Goal: Transaction & Acquisition: Purchase product/service

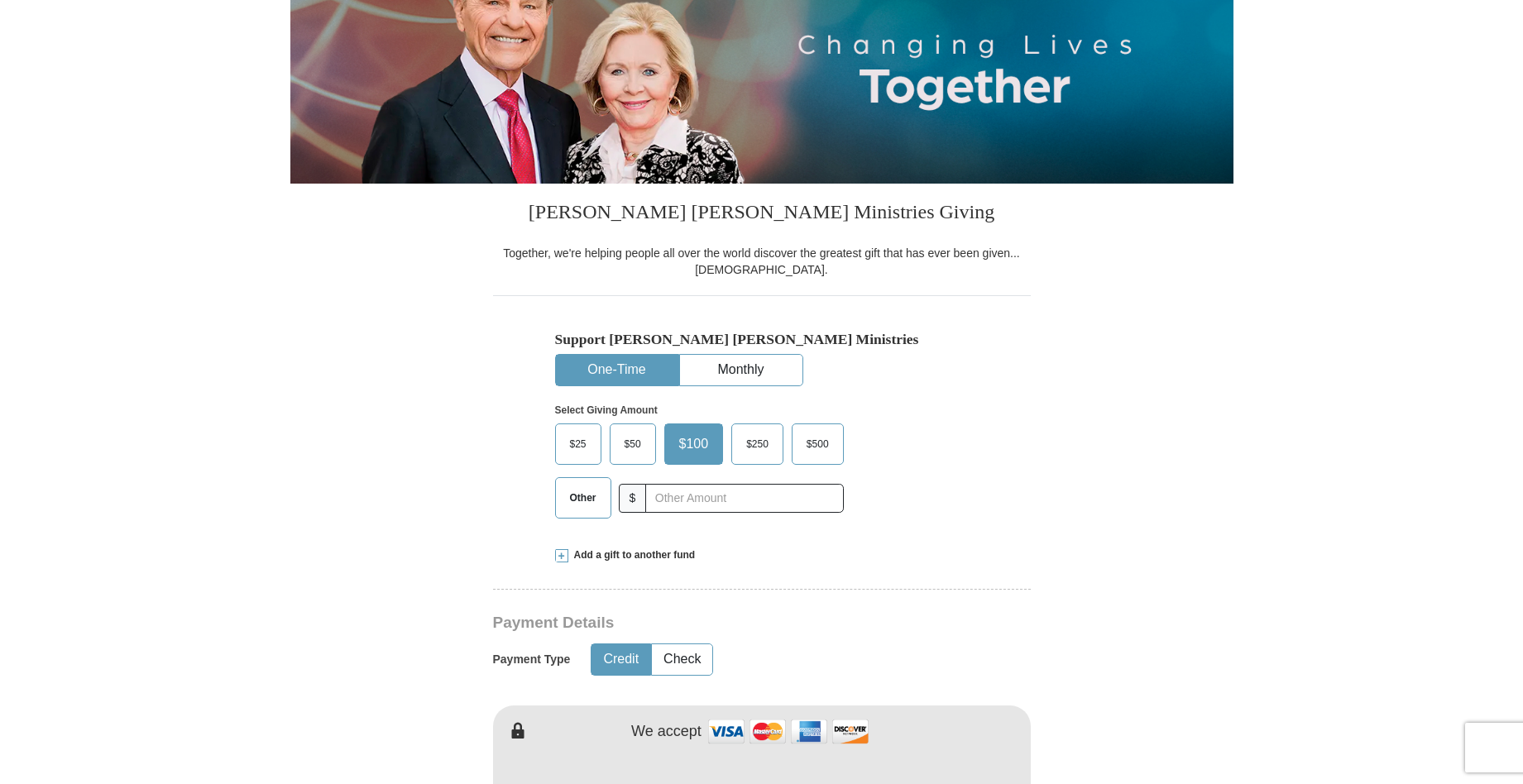
scroll to position [248, 0]
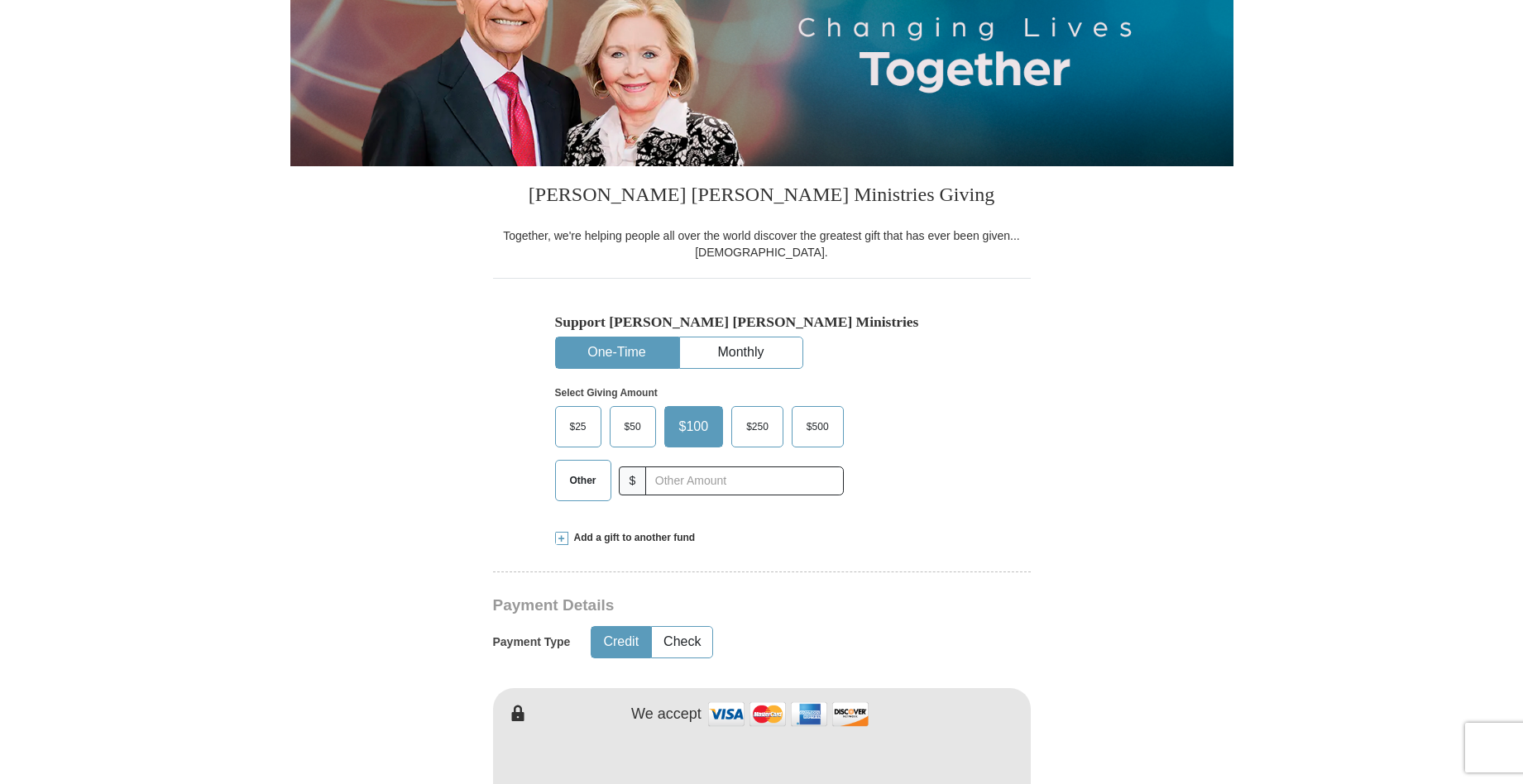
click at [585, 429] on span "$25" at bounding box center [578, 426] width 33 height 25
click at [0, 0] on input "$25" at bounding box center [0, 0] width 0 height 0
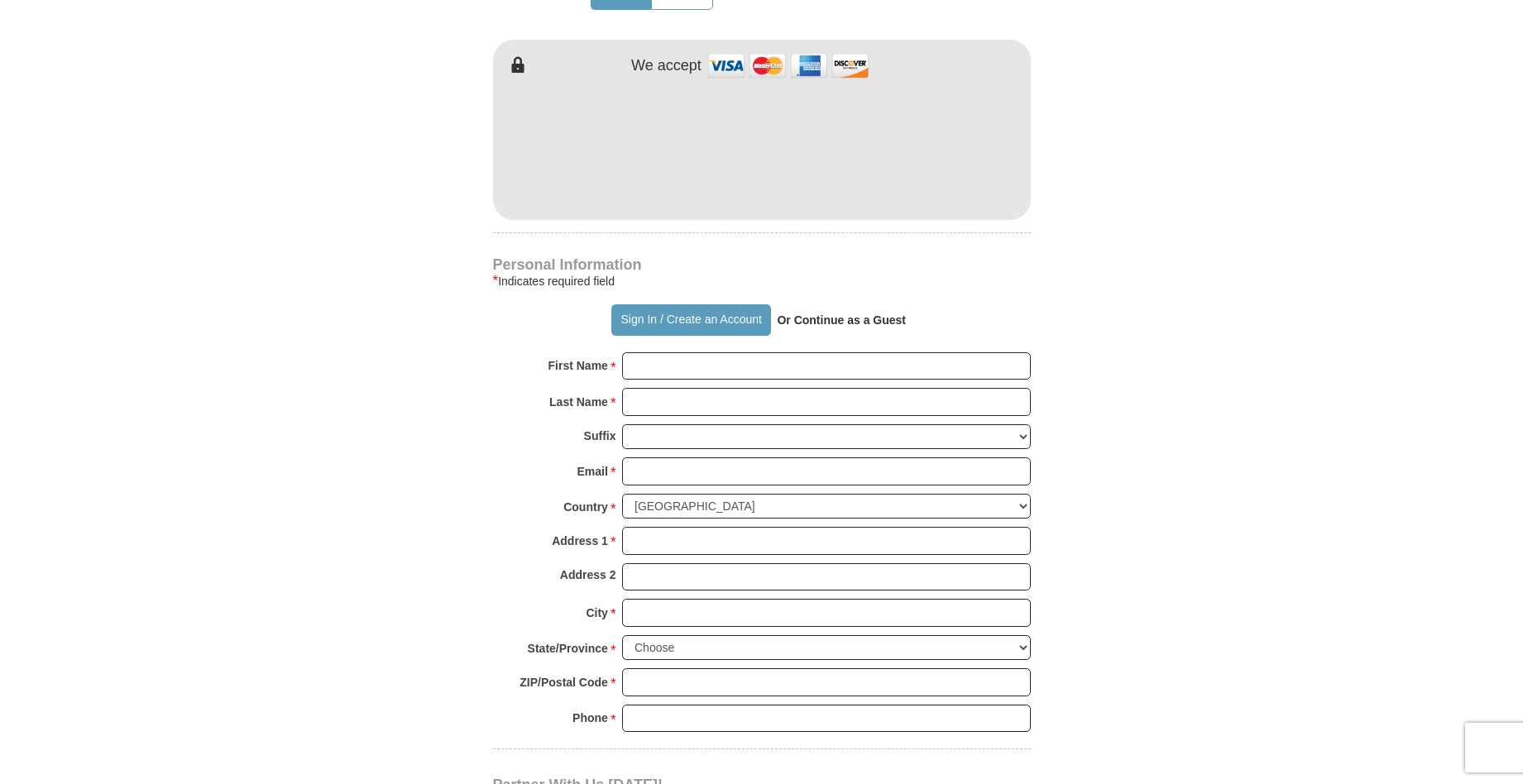
scroll to position [909, 0]
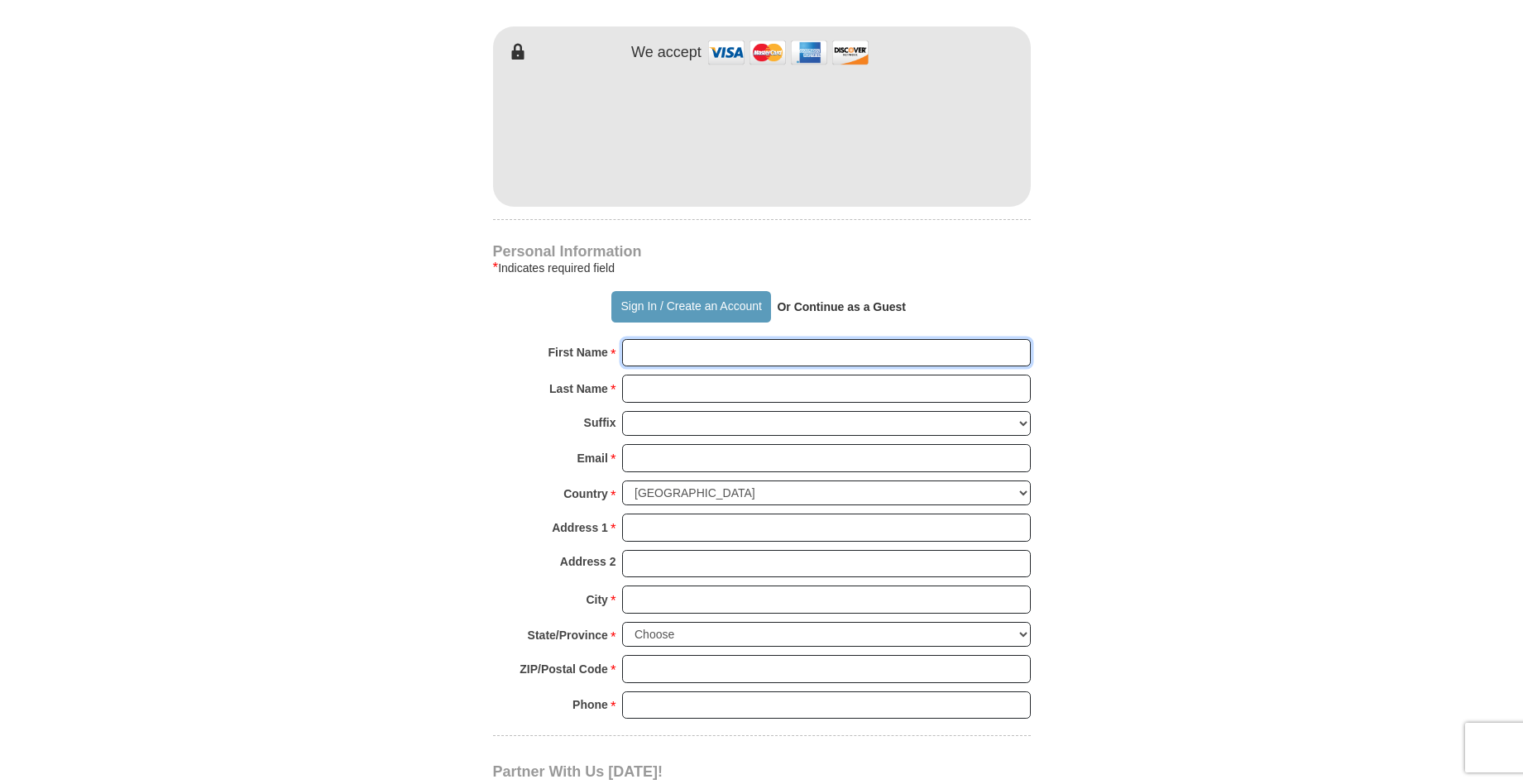
click at [827, 353] on input "First Name *" at bounding box center [826, 353] width 409 height 28
type input "[PERSON_NAME]"
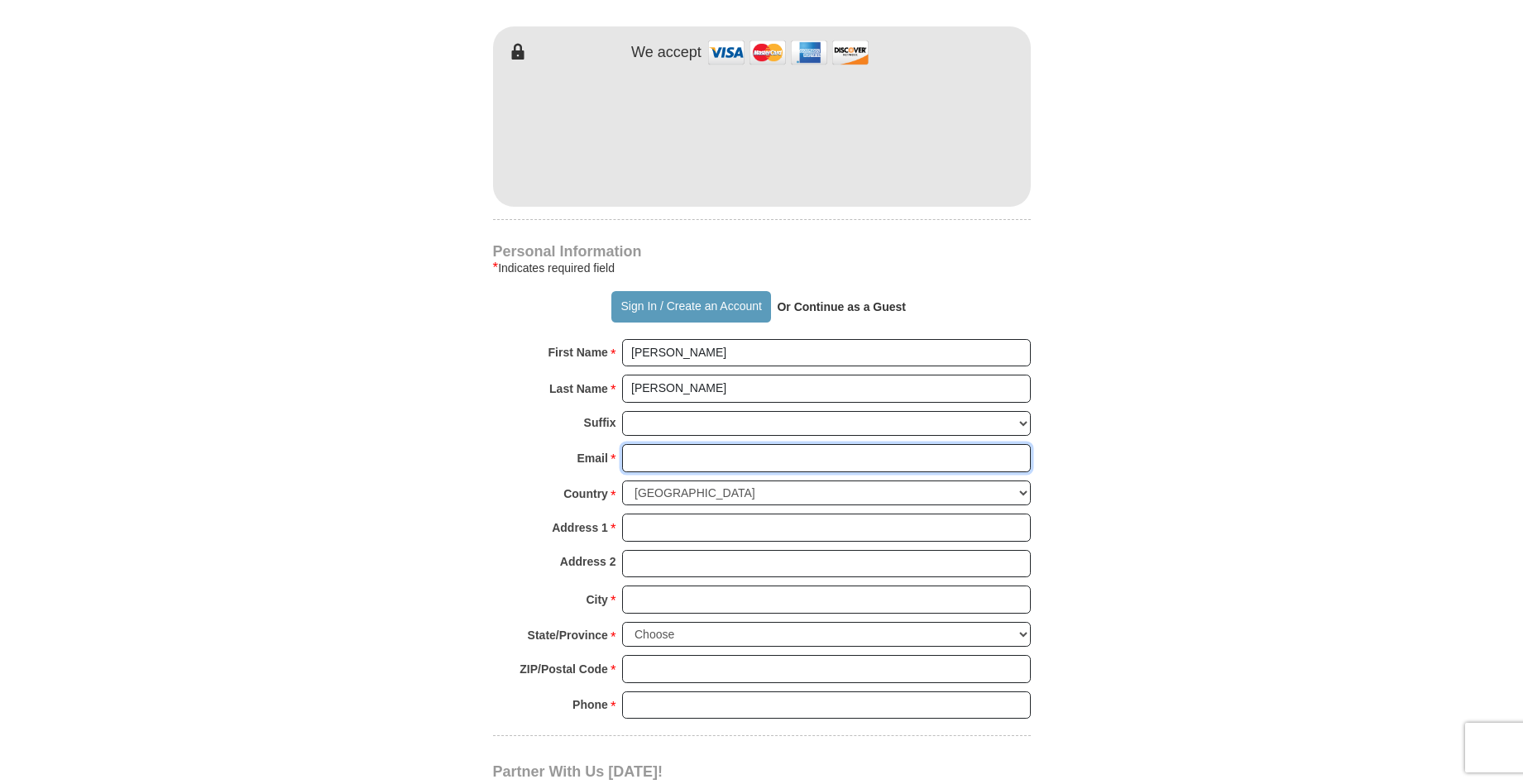
type input "[EMAIL_ADDRESS][DOMAIN_NAME]"
type input "[STREET_ADDRESS]"
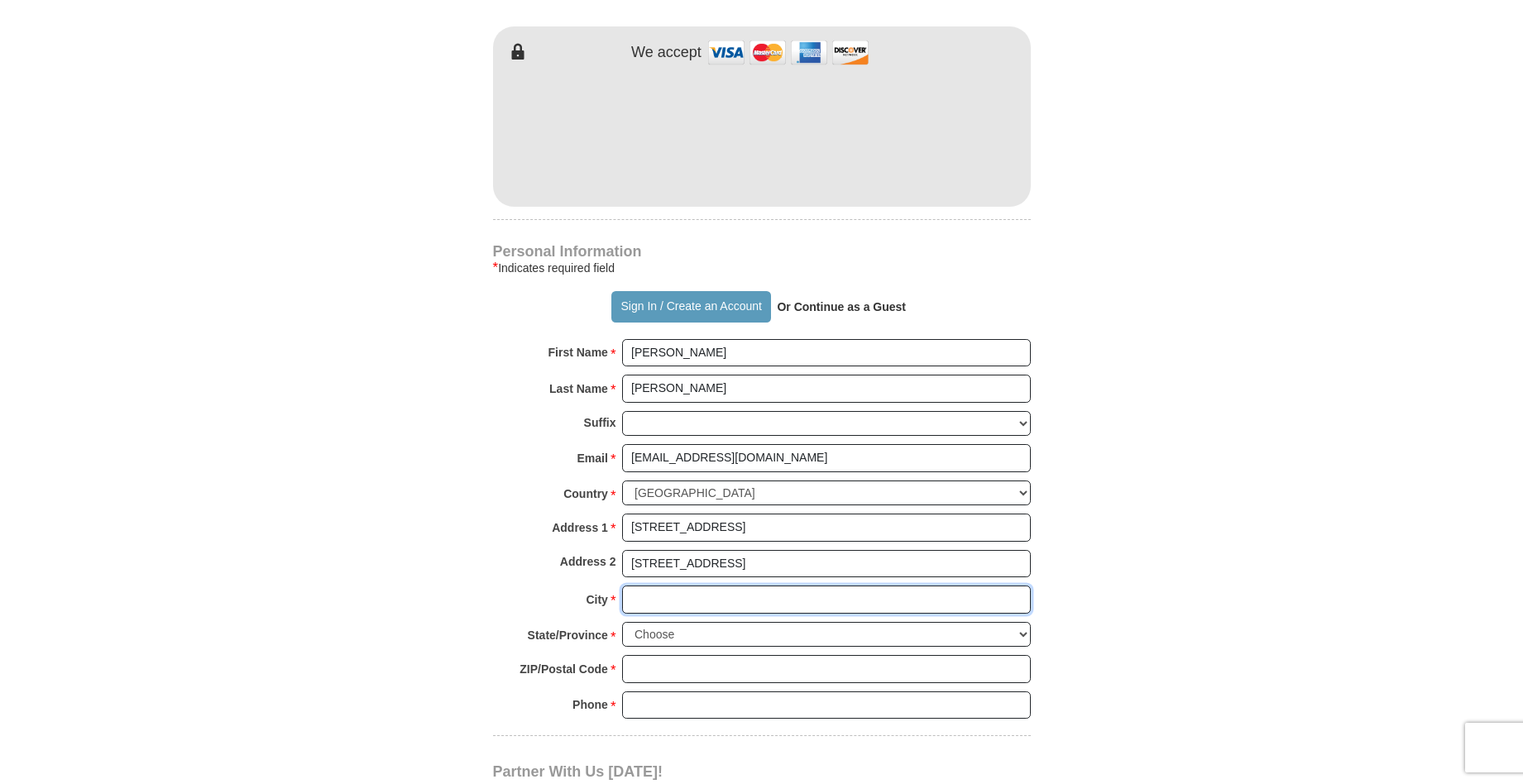
type input "[GEOGRAPHIC_DATA]"
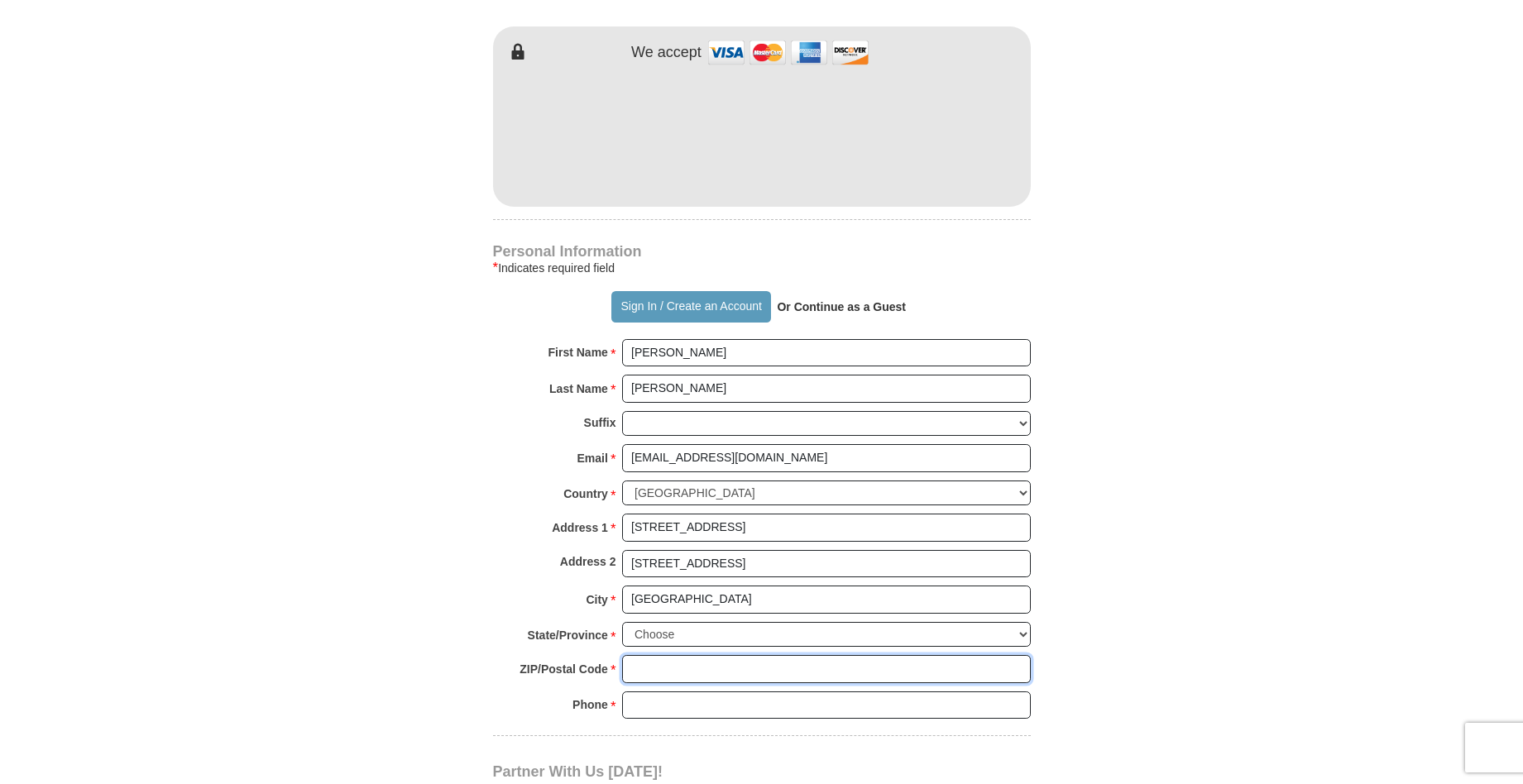
type input "99206-6051"
type input "5099816398"
drag, startPoint x: 651, startPoint y: 559, endPoint x: 764, endPoint y: 558, distance: 113.0
click at [766, 557] on input "[STREET_ADDRESS]" at bounding box center [826, 564] width 409 height 28
click at [1014, 635] on select "Choose [US_STATE] [US_STATE] [US_STATE] [US_STATE] [US_STATE] Armed Forces Amer…" at bounding box center [826, 634] width 409 height 26
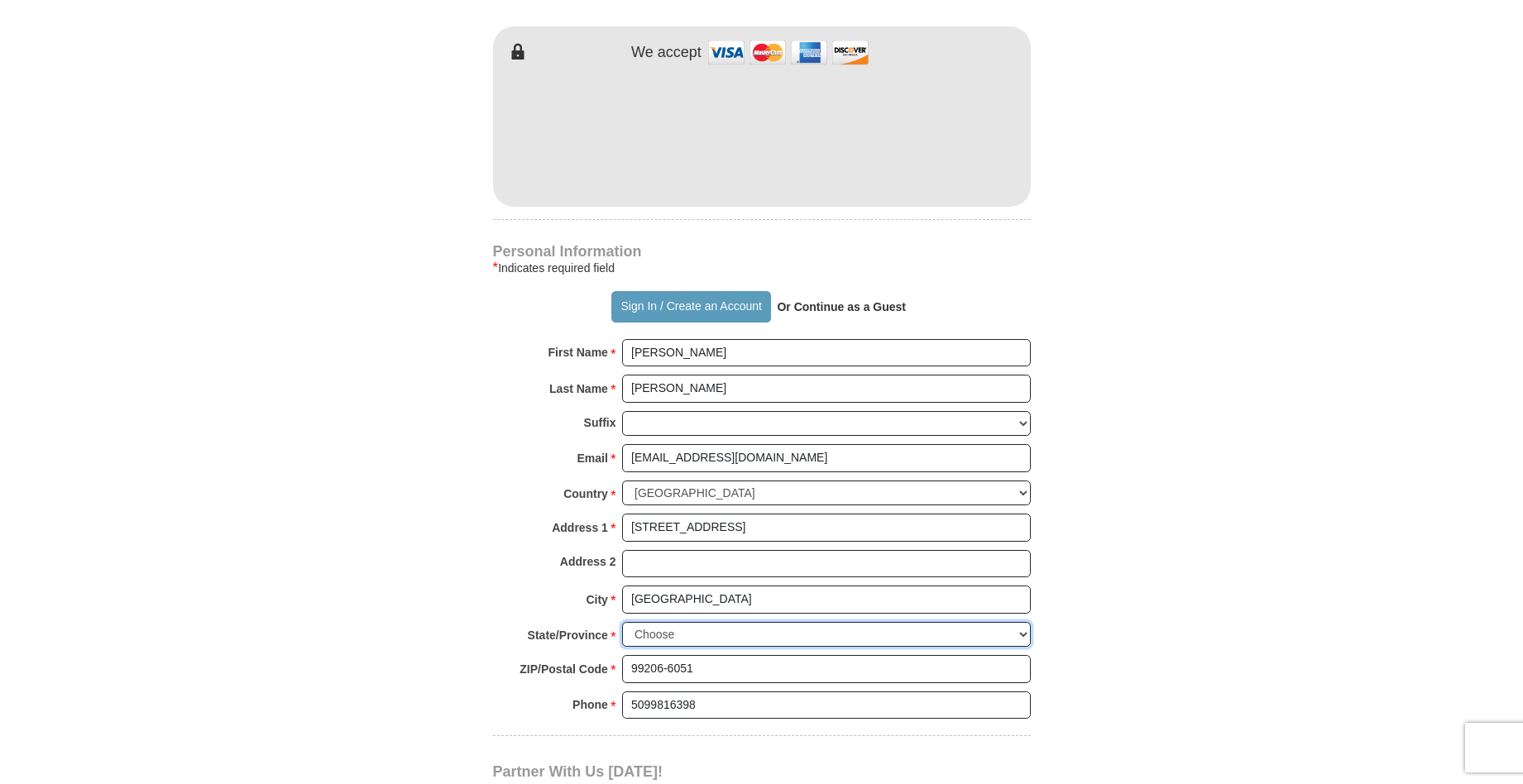
select select "WA"
click at [622, 622] on select "Choose [US_STATE] [US_STATE] [US_STATE] [US_STATE] [US_STATE] Armed Forces Amer…" at bounding box center [826, 634] width 409 height 26
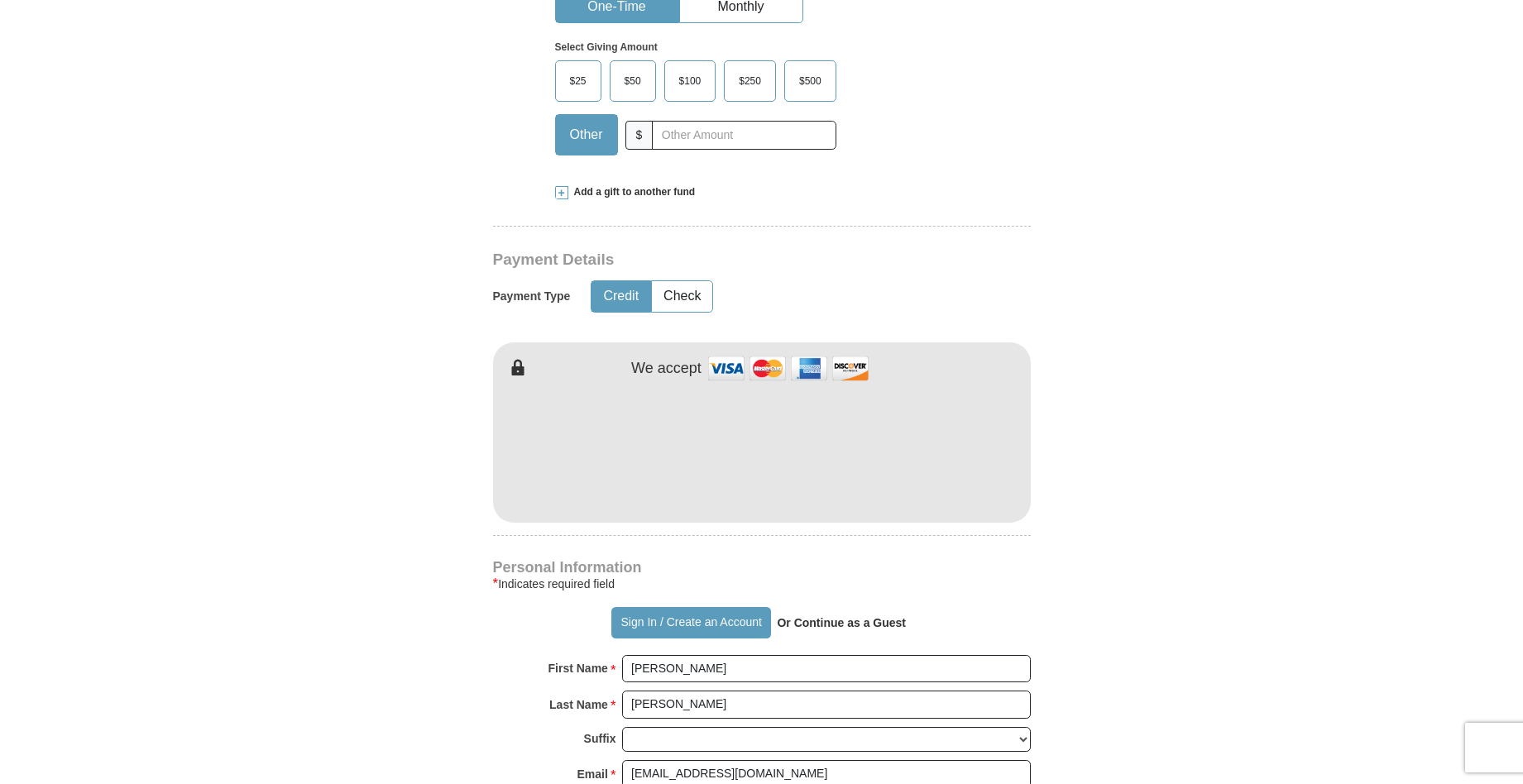
scroll to position [579, 0]
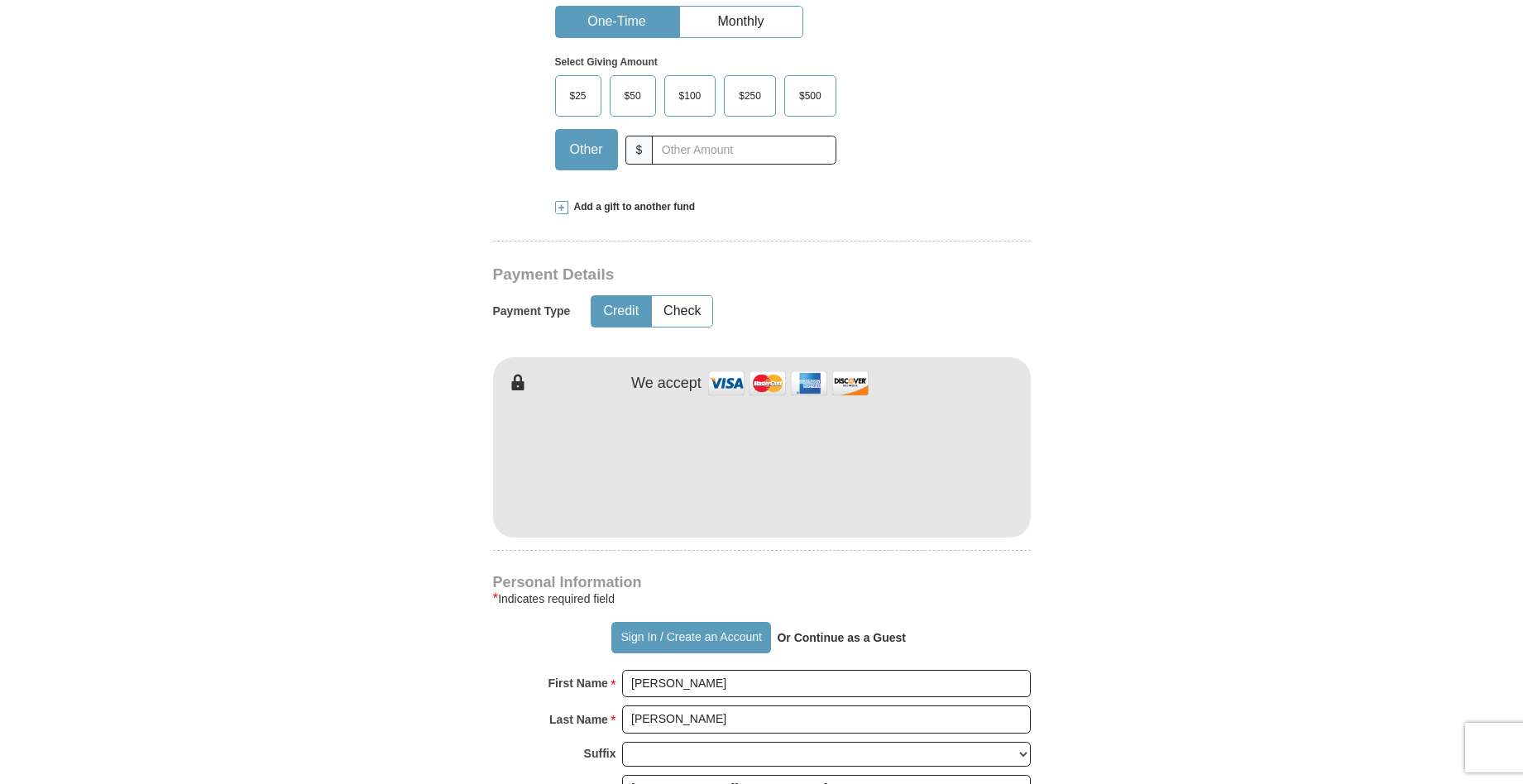
click at [571, 113] on label "$25" at bounding box center [578, 95] width 45 height 40
click at [0, 0] on input "$25" at bounding box center [0, 0] width 0 height 0
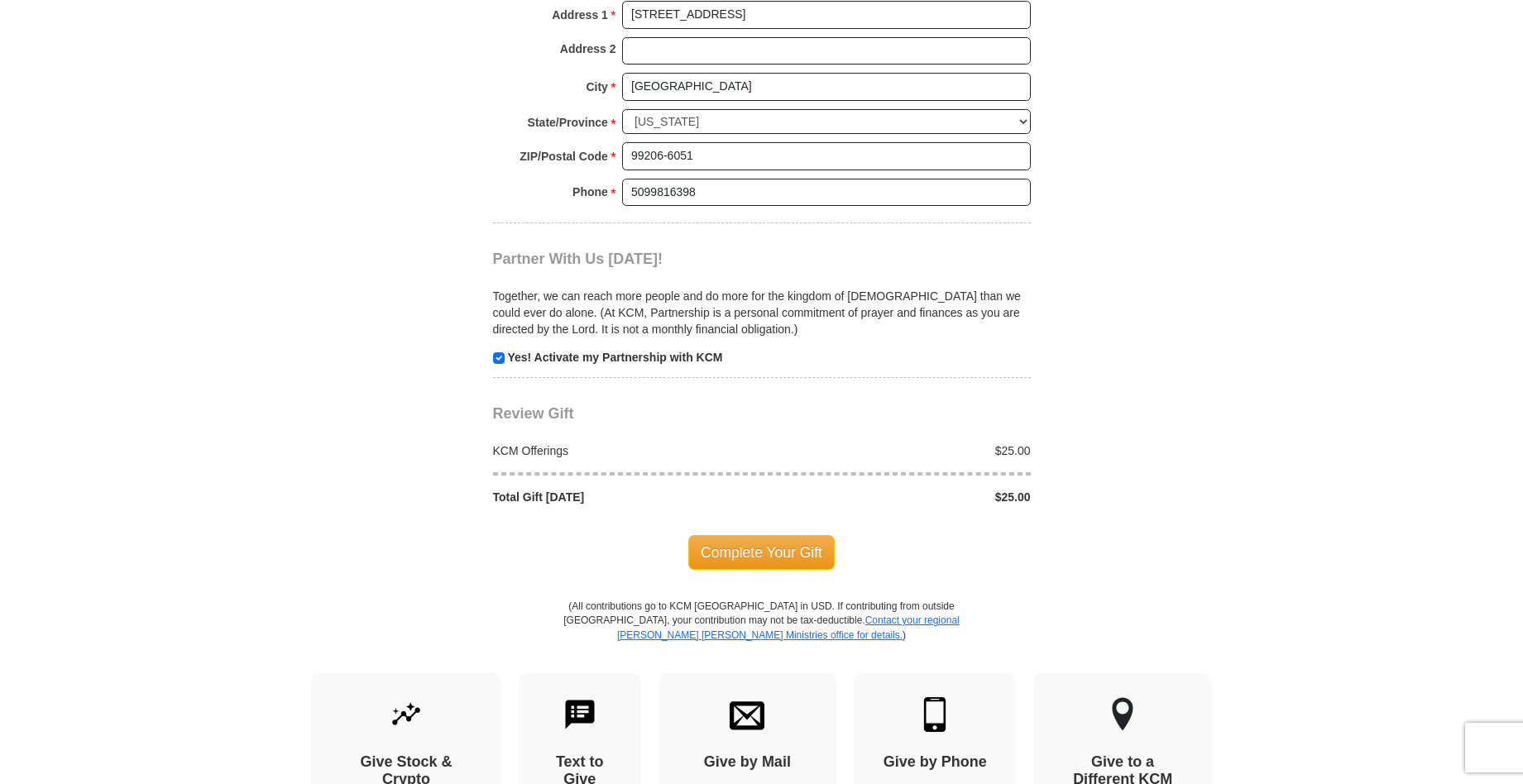
scroll to position [1572, 0]
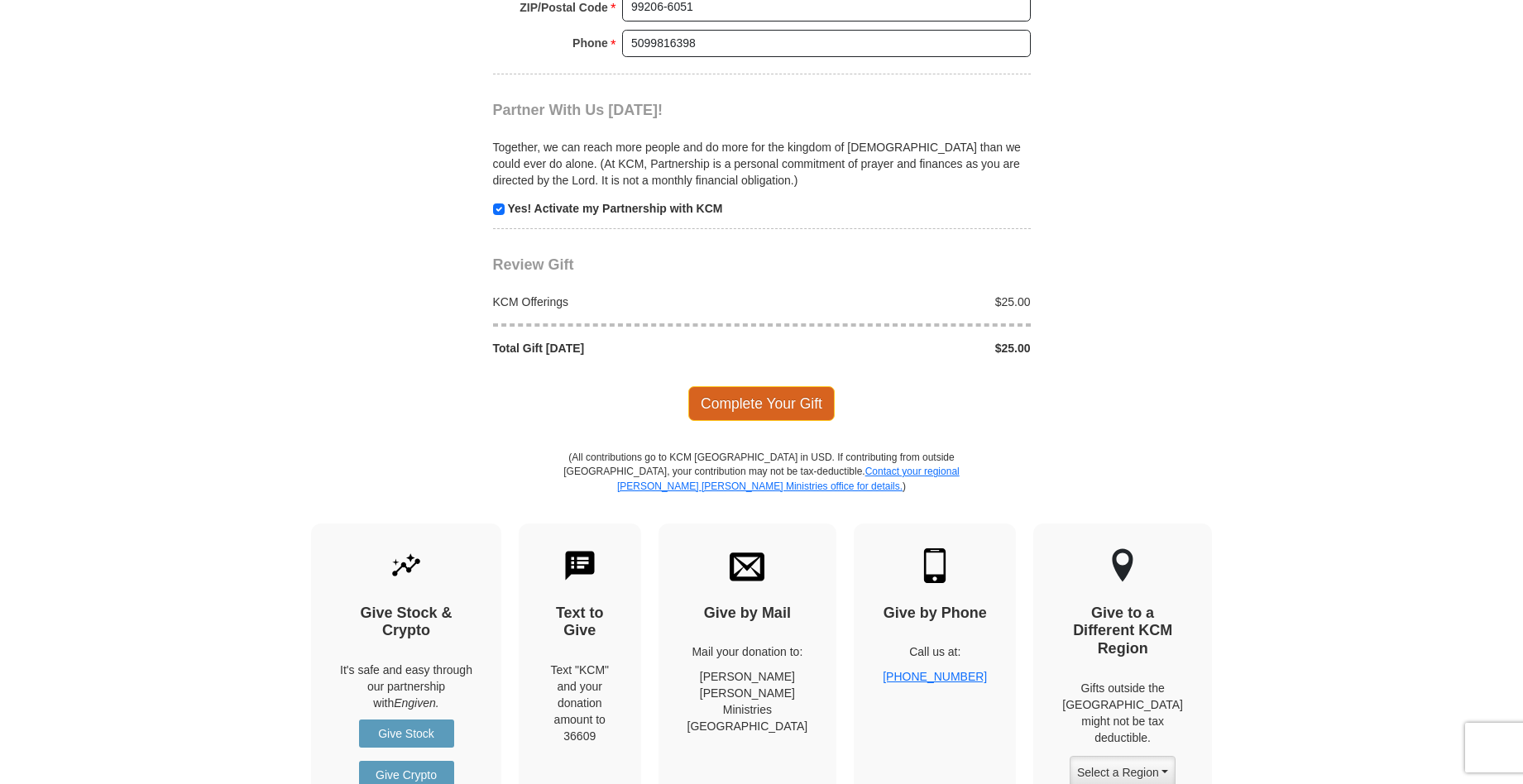
click at [760, 408] on span "Complete Your Gift" at bounding box center [762, 403] width 147 height 34
